Goal: Task Accomplishment & Management: Manage account settings

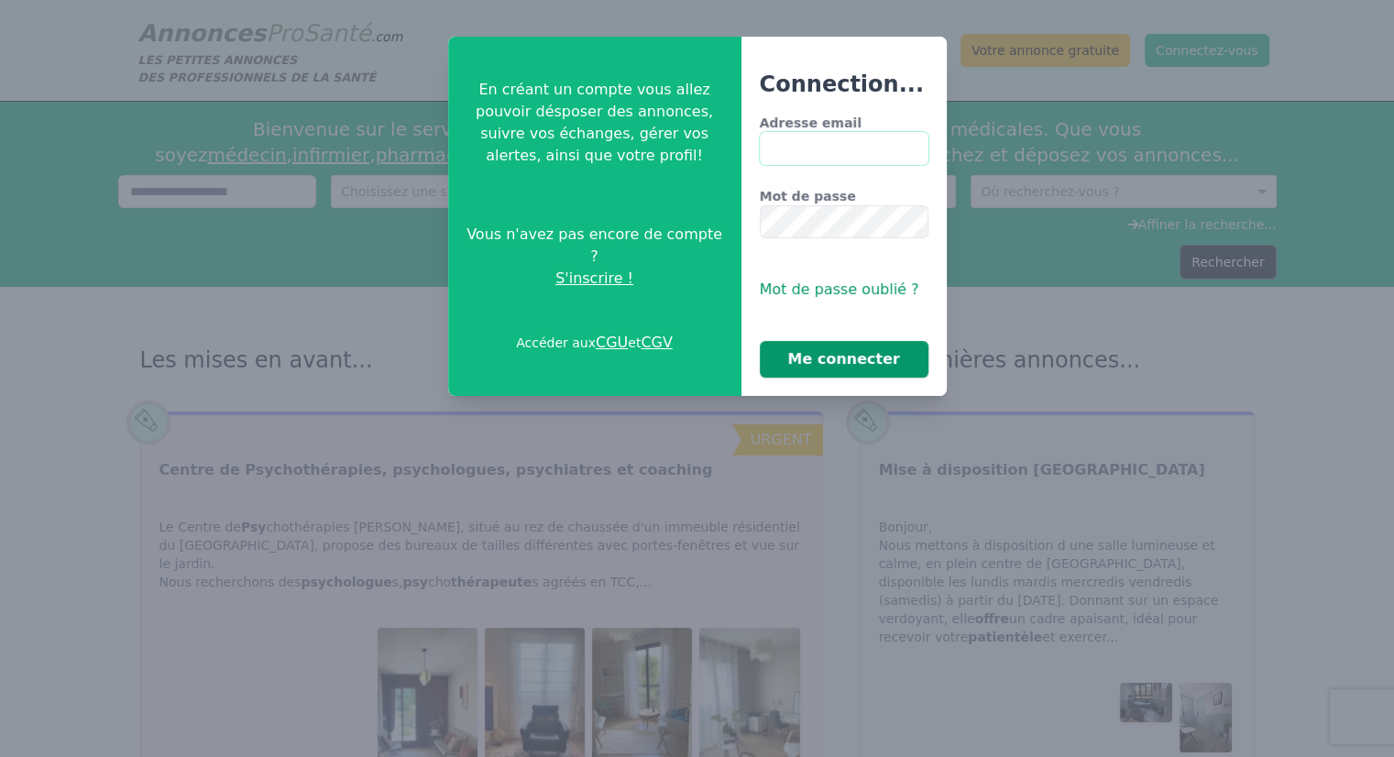
type input "**********"
drag, startPoint x: 845, startPoint y: 369, endPoint x: 849, endPoint y: 356, distance: 14.5
click at [845, 361] on button "Me connecter" at bounding box center [844, 359] width 169 height 37
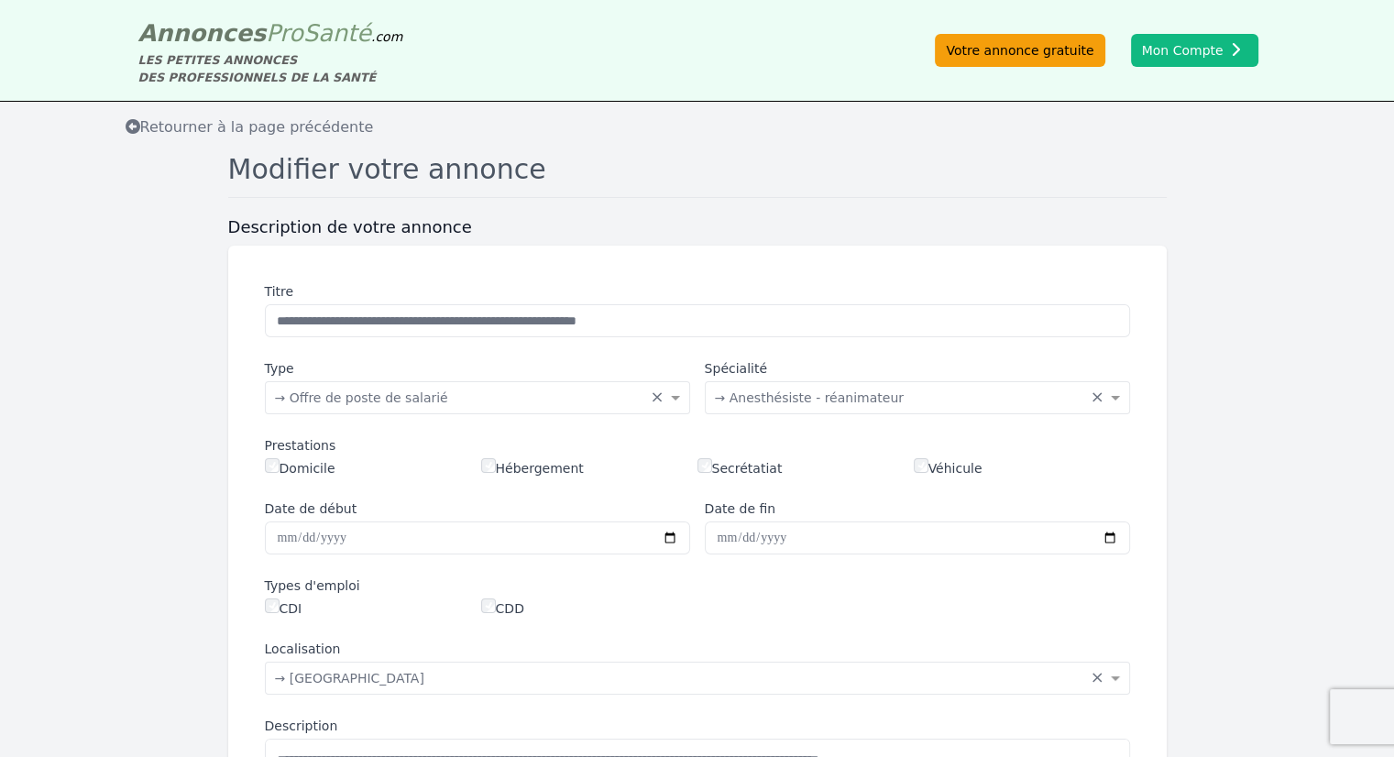
drag, startPoint x: 1026, startPoint y: 51, endPoint x: 1082, endPoint y: 45, distance: 56.3
click at [1026, 51] on link "Votre annonce gratuite" at bounding box center [1020, 50] width 170 height 33
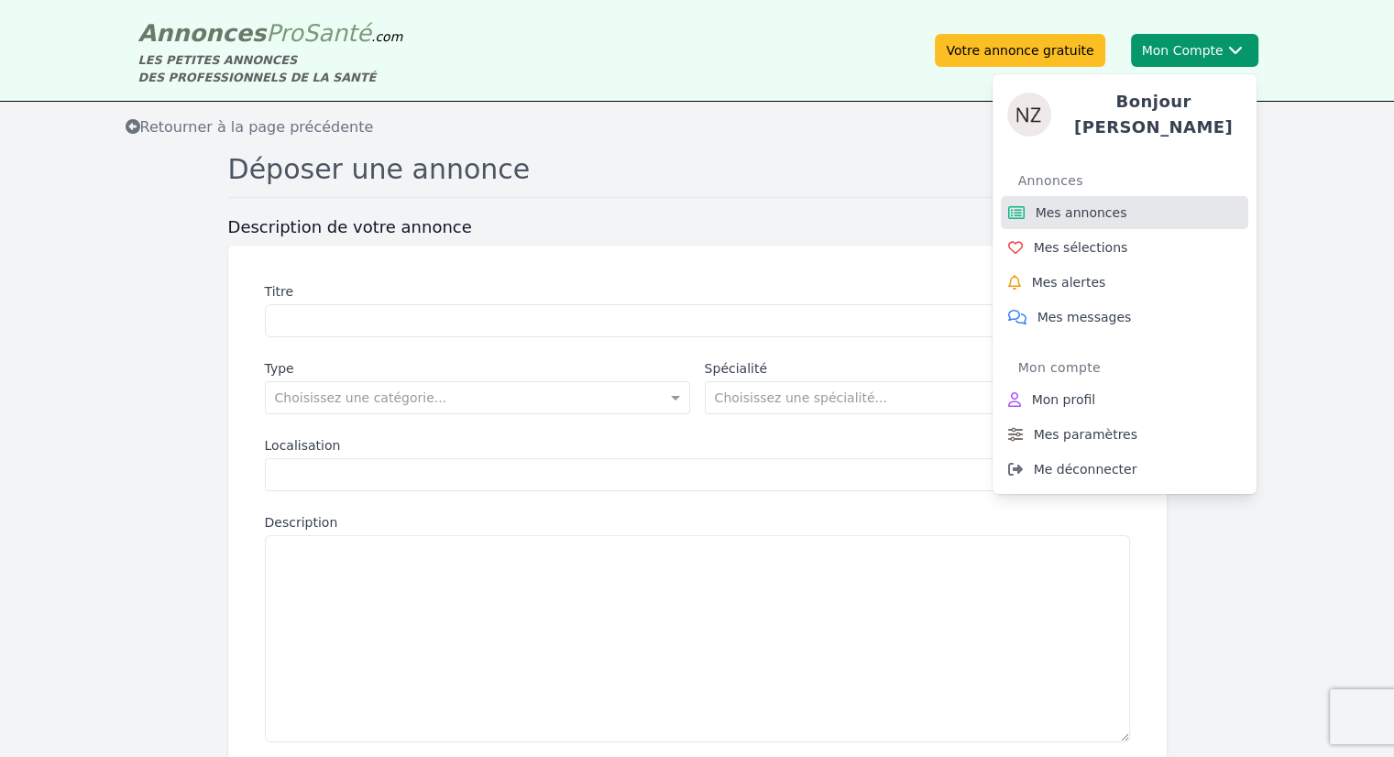
drag, startPoint x: 1061, startPoint y: 202, endPoint x: 1112, endPoint y: 182, distance: 55.1
click at [1061, 203] on span "Mes annonces" at bounding box center [1081, 212] width 92 height 18
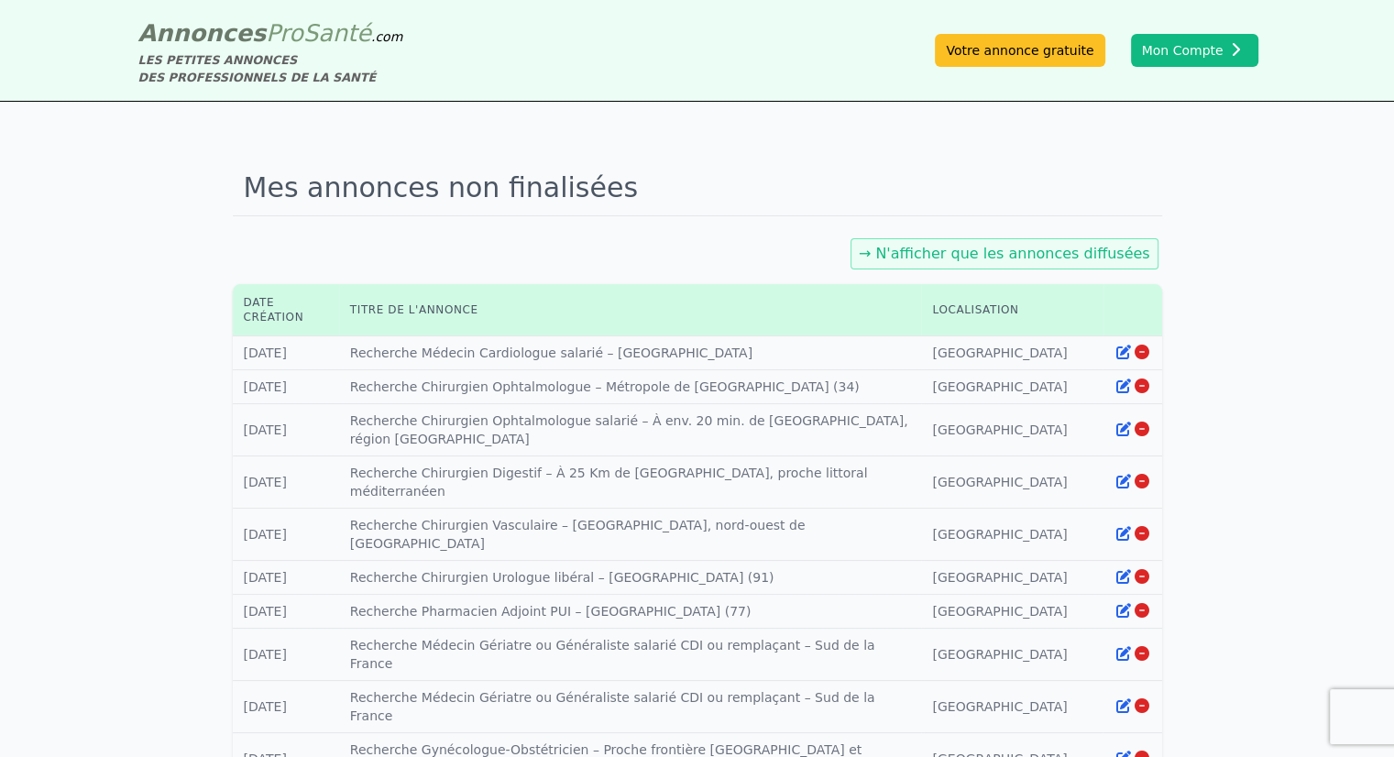
click at [1088, 254] on link "→ N'afficher que les annonces diffusées" at bounding box center [1004, 253] width 291 height 17
